Goal: Information Seeking & Learning: Find specific page/section

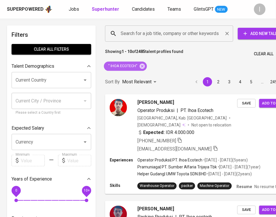
drag, startPoint x: 141, startPoint y: 66, endPoint x: 167, endPoint y: 35, distance: 40.3
click at [141, 66] on icon at bounding box center [142, 65] width 5 height 5
click at [167, 35] on input "Search for a job title, company or other keywords" at bounding box center [170, 33] width 103 height 11
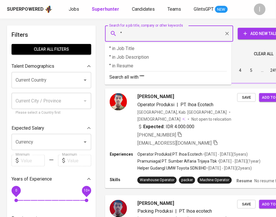
paste input "Ume Sembada"
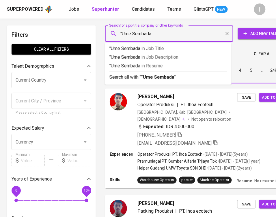
type input ""Ume Sembada""
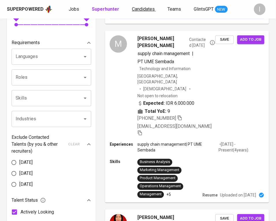
scroll to position [472, 0]
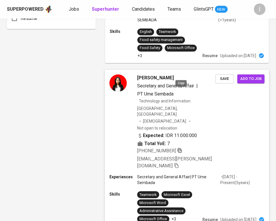
click at [182, 148] on icon "button" at bounding box center [179, 150] width 5 height 5
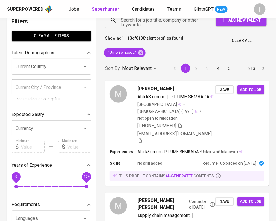
scroll to position [0, 0]
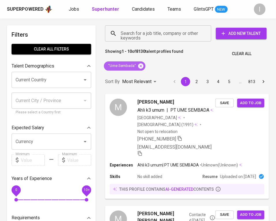
click at [140, 65] on icon at bounding box center [141, 66] width 6 height 6
click at [143, 35] on input "Search for a job title, company or other keywords" at bounding box center [159, 33] width 81 height 11
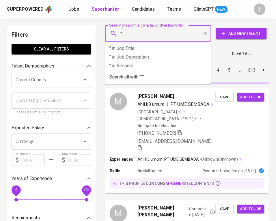
paste input "Hogy Indonesia"
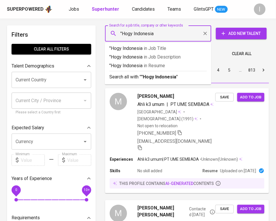
type input ""Hogy Indonesia""
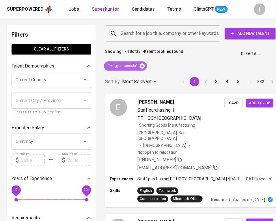
click at [142, 66] on icon at bounding box center [142, 65] width 5 height 5
click at [165, 38] on input "Search for a job title, company or other keywords" at bounding box center [164, 33] width 90 height 11
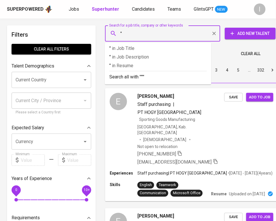
paste input "PT Citra Karya Utama Abadi"
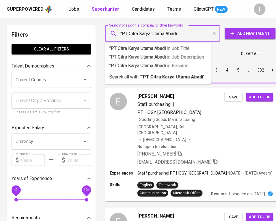
click at [129, 33] on input ""PT Citra Karya Utama Abadi" at bounding box center [164, 33] width 90 height 11
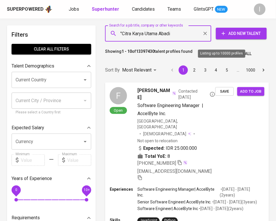
type input ""Citra Karya Utama Abadi""
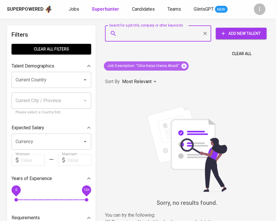
click at [182, 66] on icon at bounding box center [184, 65] width 5 height 5
